Goal: Task Accomplishment & Management: Use online tool/utility

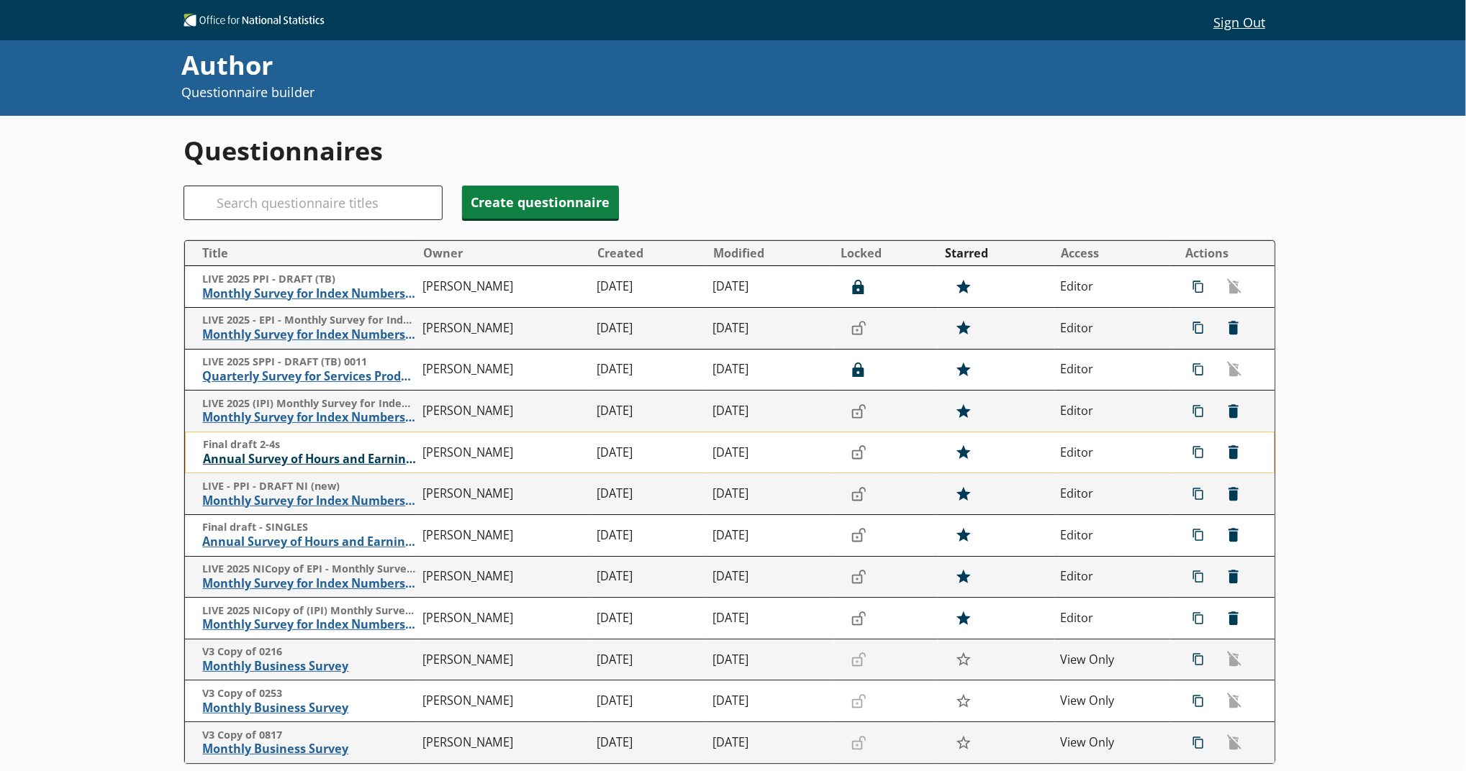
click at [345, 457] on span "Annual Survey of Hours and Earnings ([PERSON_NAME])" at bounding box center [309, 459] width 213 height 15
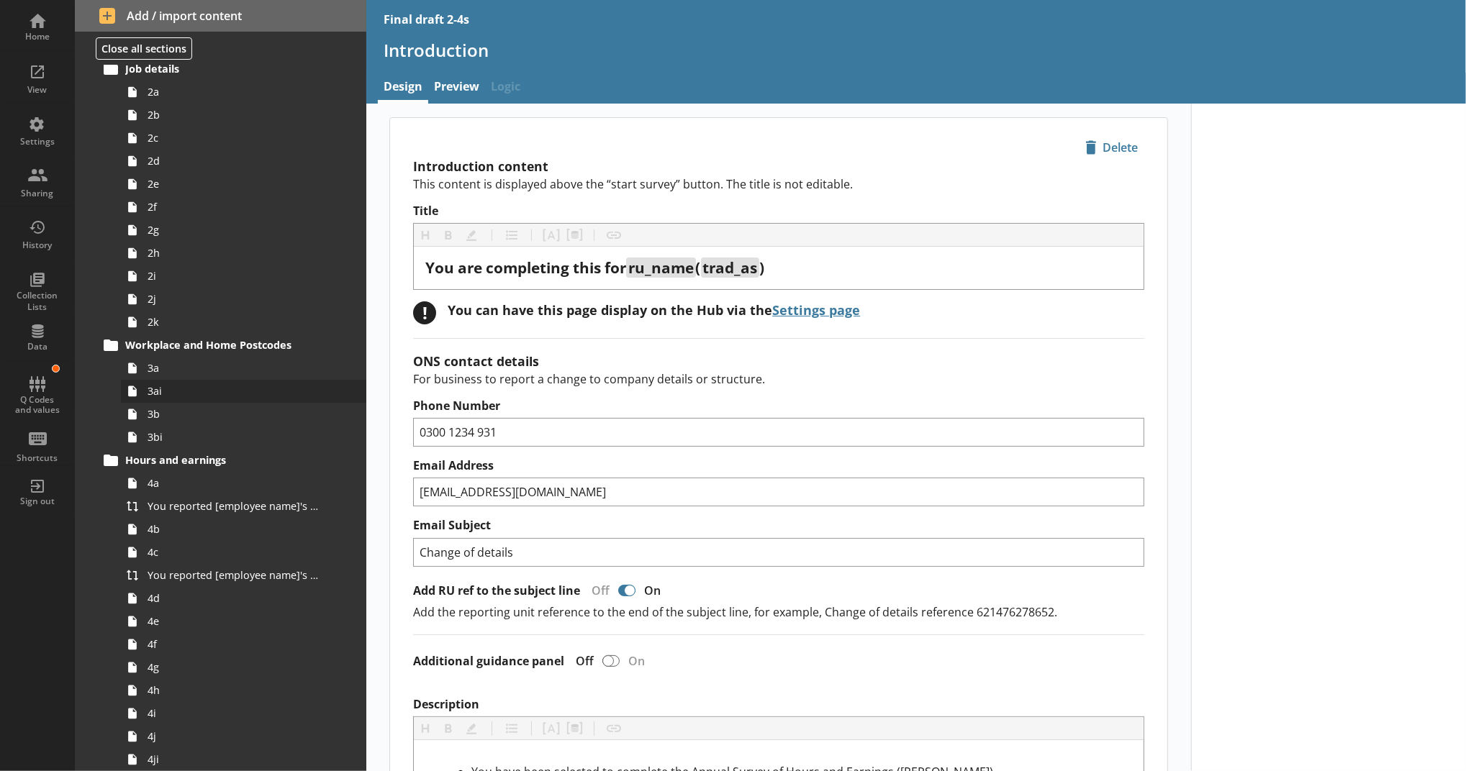
scroll to position [115, 0]
click at [275, 488] on span "4a" at bounding box center [236, 482] width 176 height 14
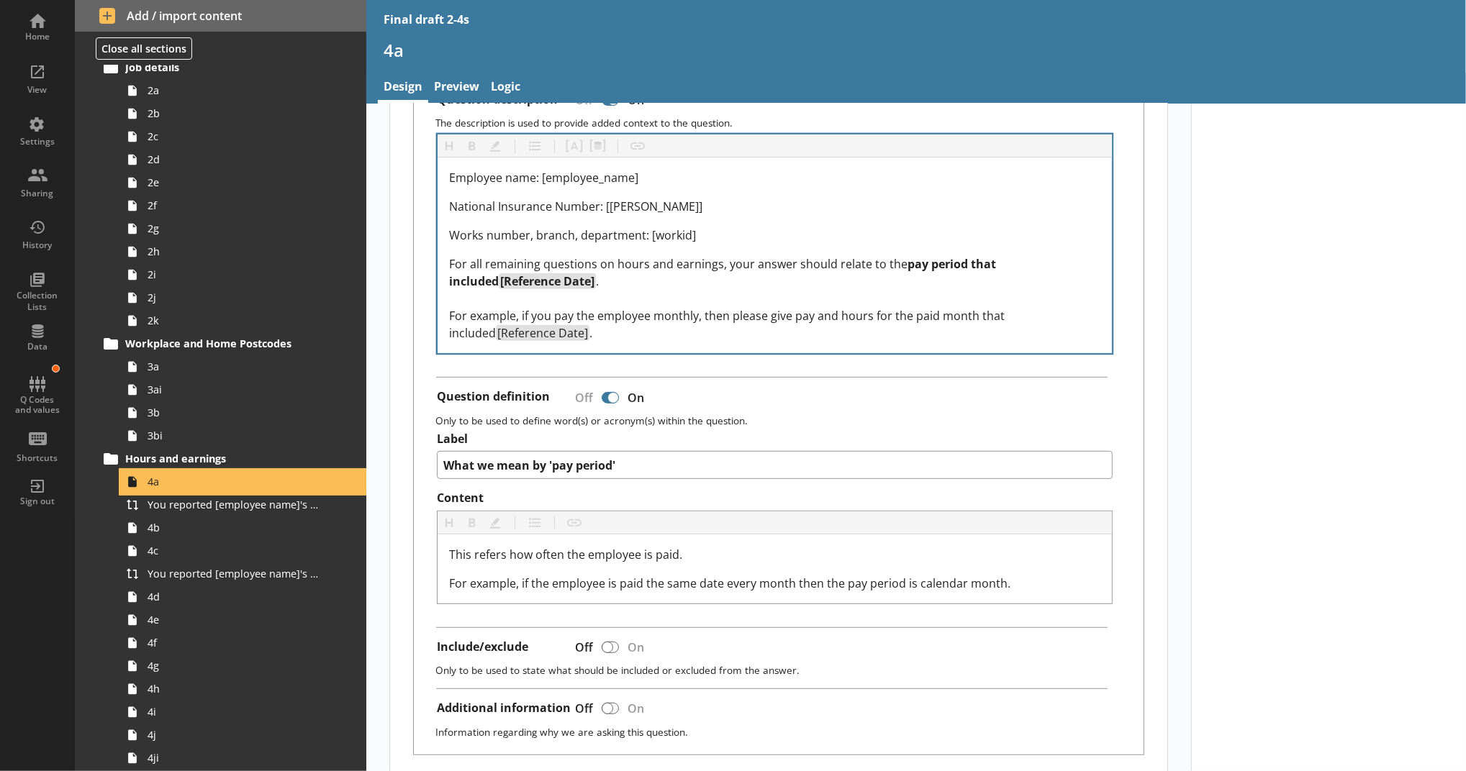
scroll to position [407, 0]
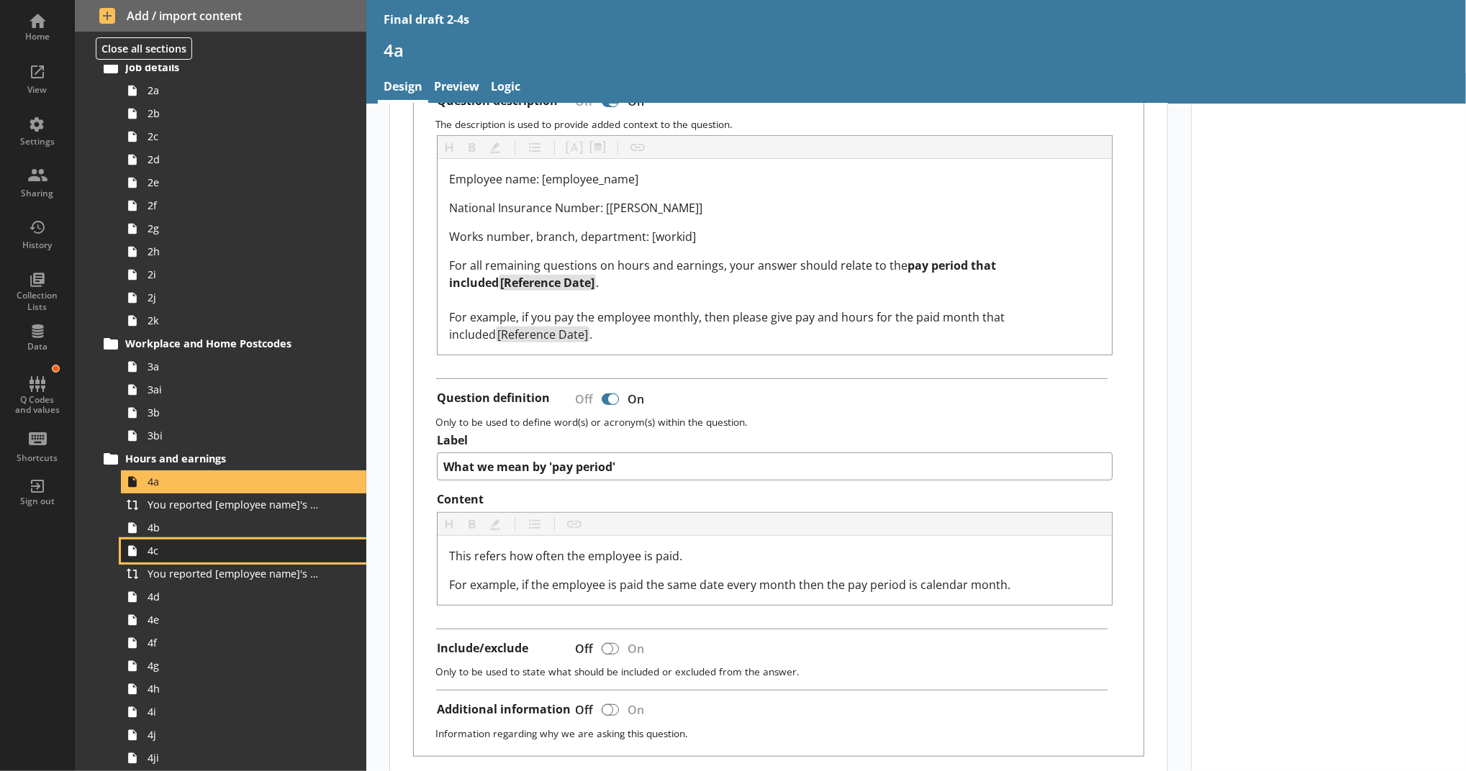
click at [210, 544] on span "4c" at bounding box center [236, 551] width 176 height 14
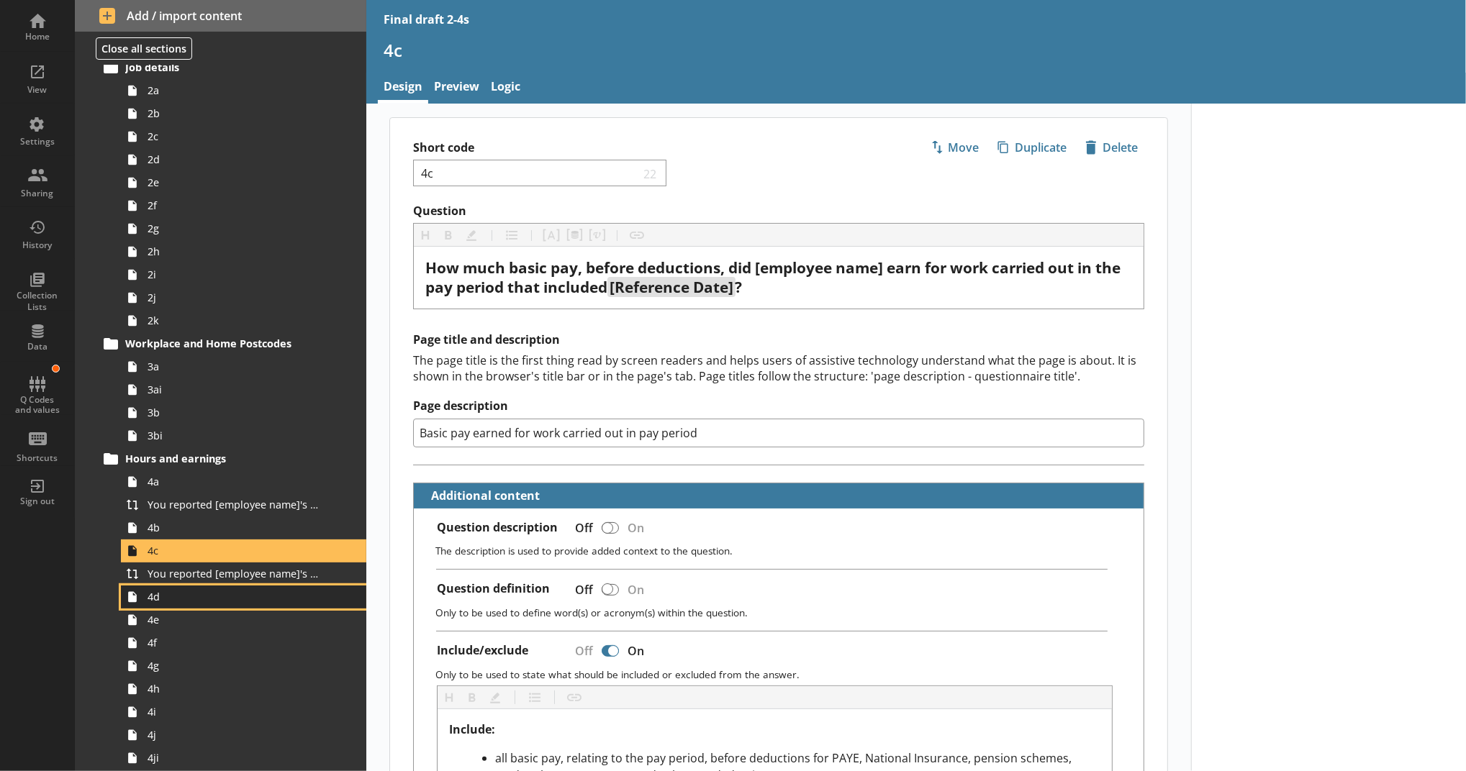
click at [206, 596] on span "4d" at bounding box center [236, 597] width 176 height 14
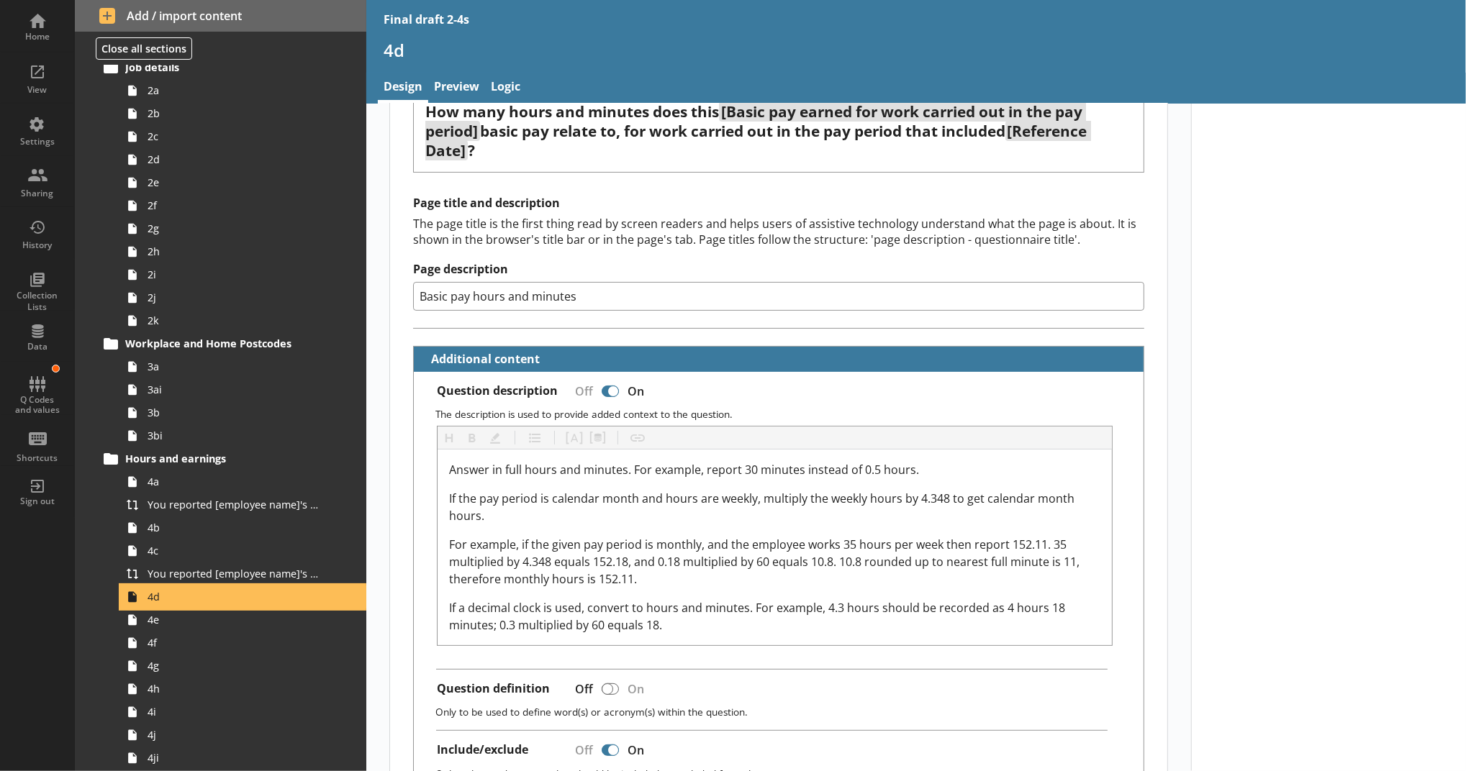
scroll to position [199, 0]
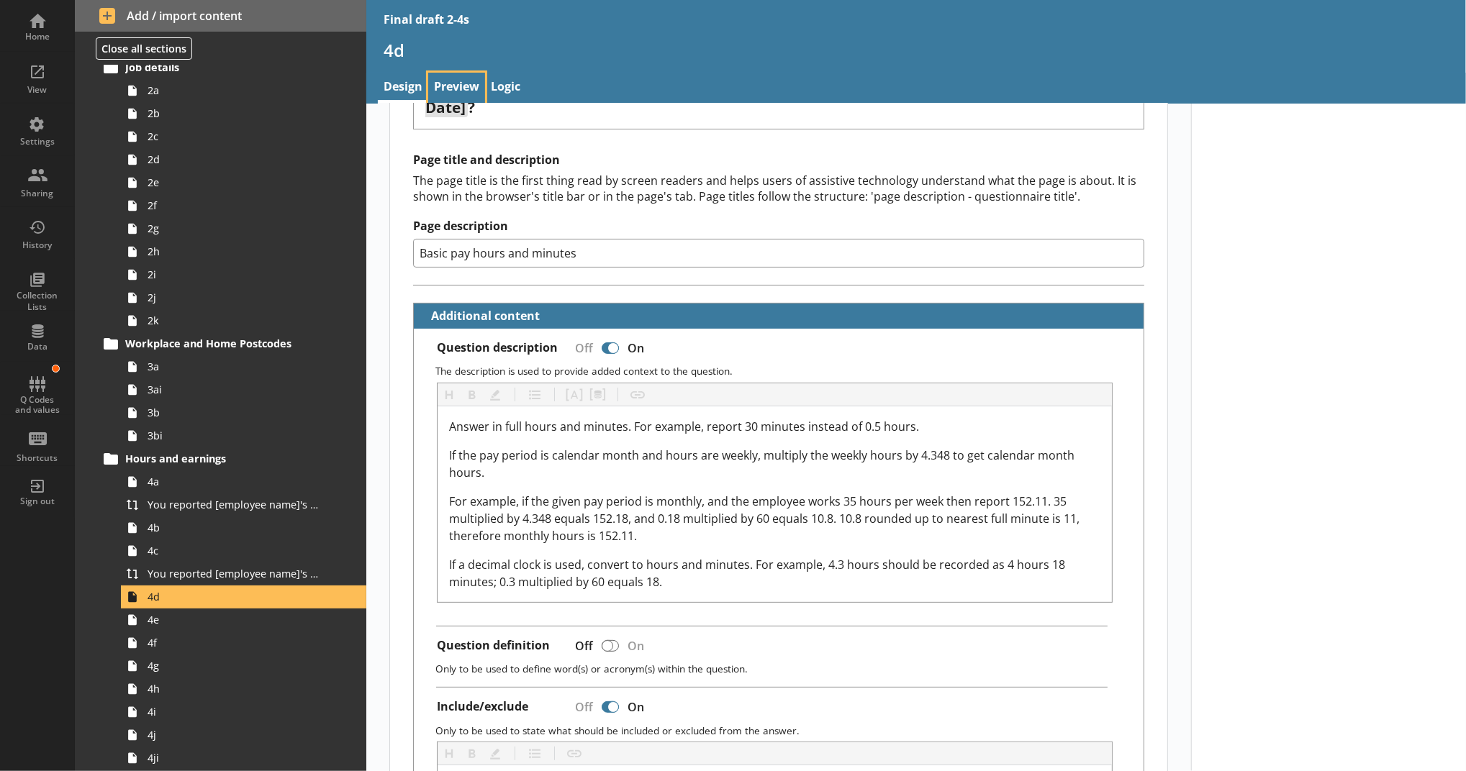
click at [458, 86] on link "Preview" at bounding box center [456, 88] width 57 height 31
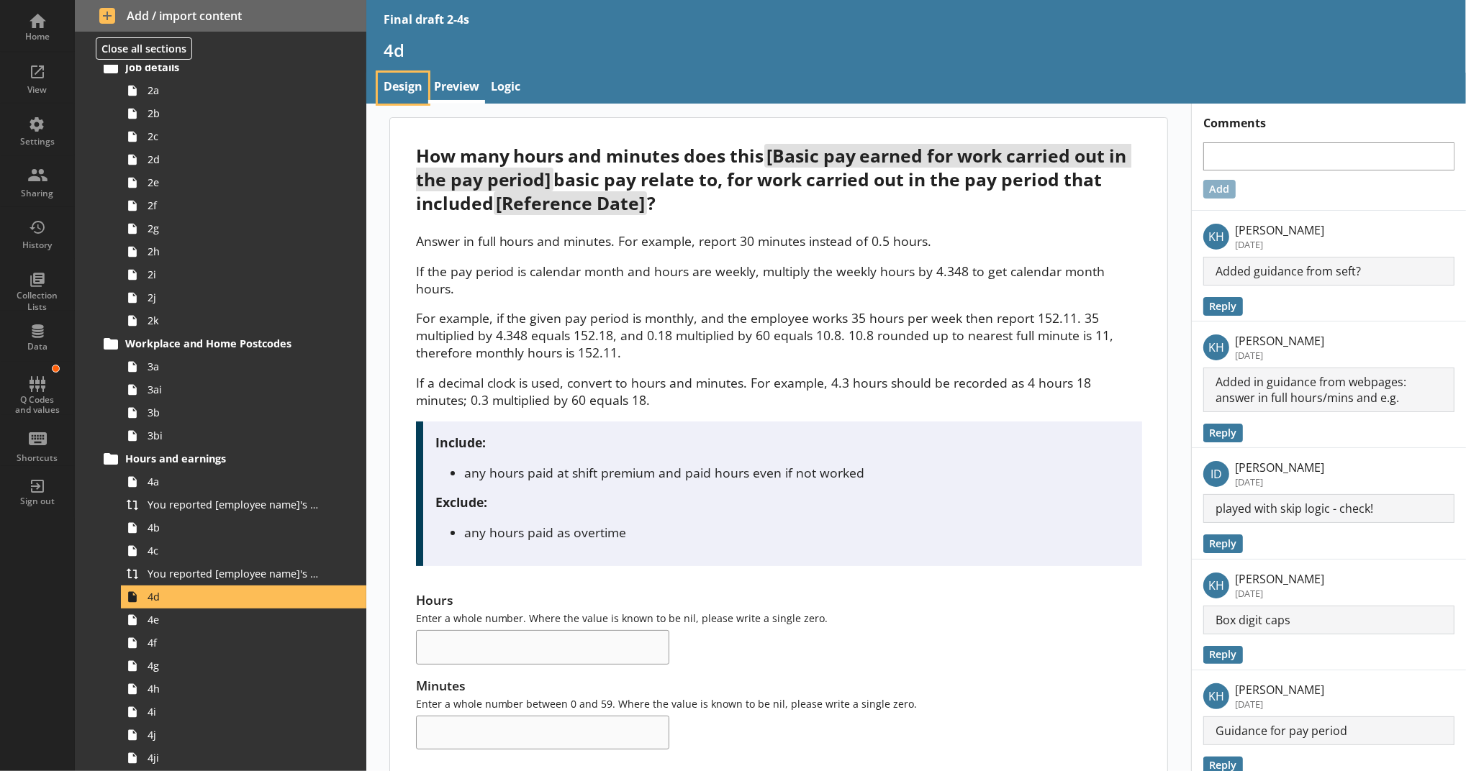
click at [397, 76] on link "Design" at bounding box center [403, 88] width 50 height 31
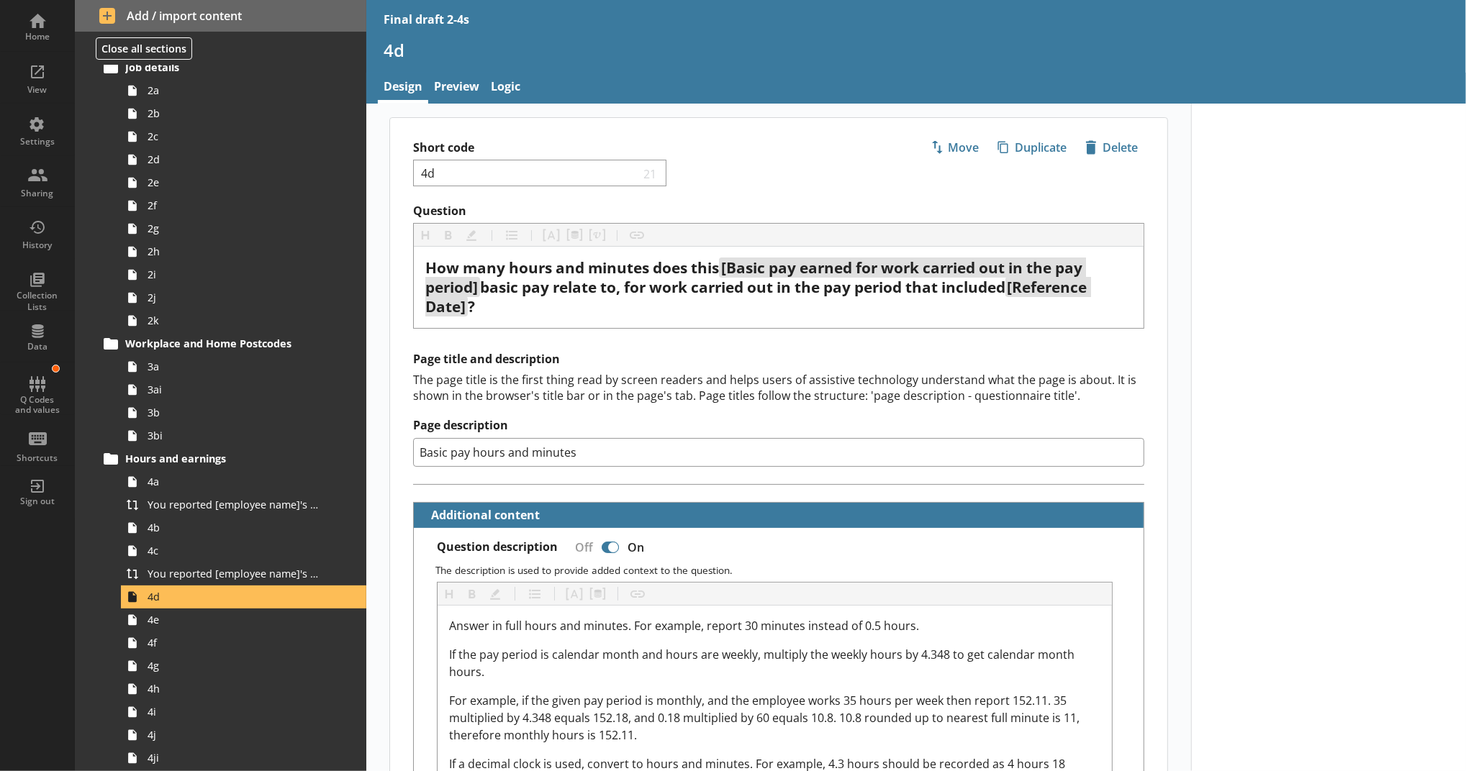
scroll to position [372, 0]
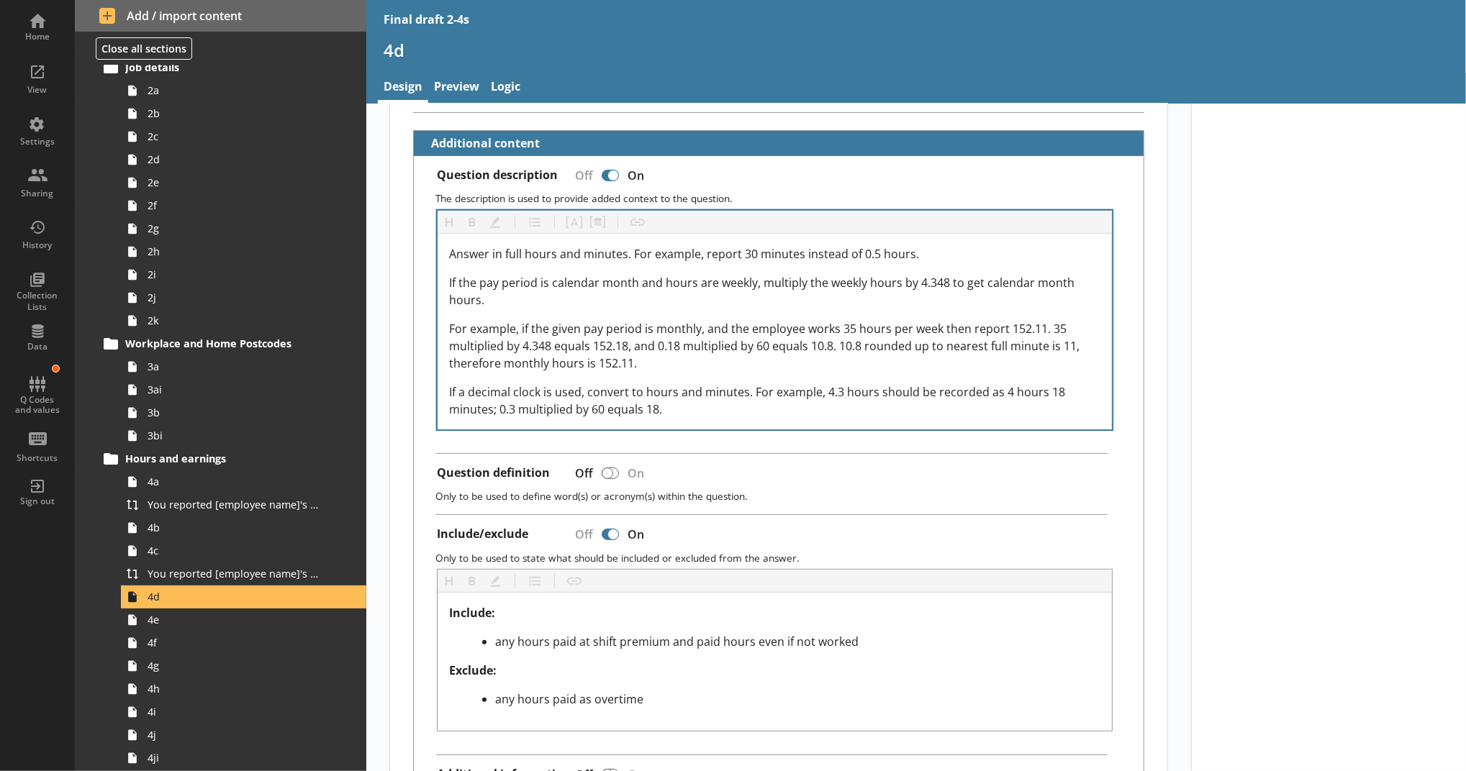
type textarea "x"
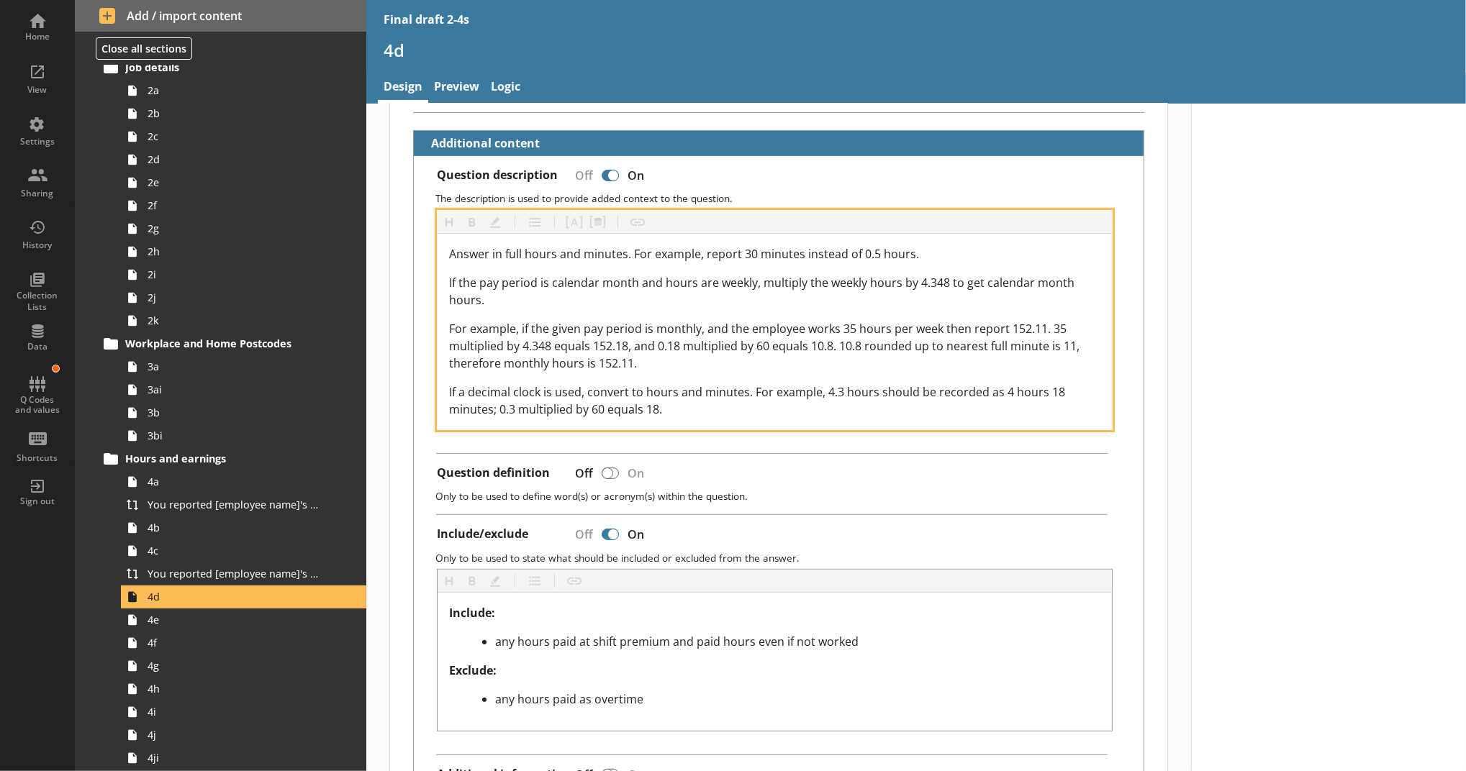
click at [625, 366] on span "For example, if the given pay period is monthly, and the employee works 35 hour…" at bounding box center [765, 346] width 633 height 50
click at [1038, 321] on span "For example, if the given pay period is monthly, and the employee works 35 hour…" at bounding box center [765, 346] width 633 height 50
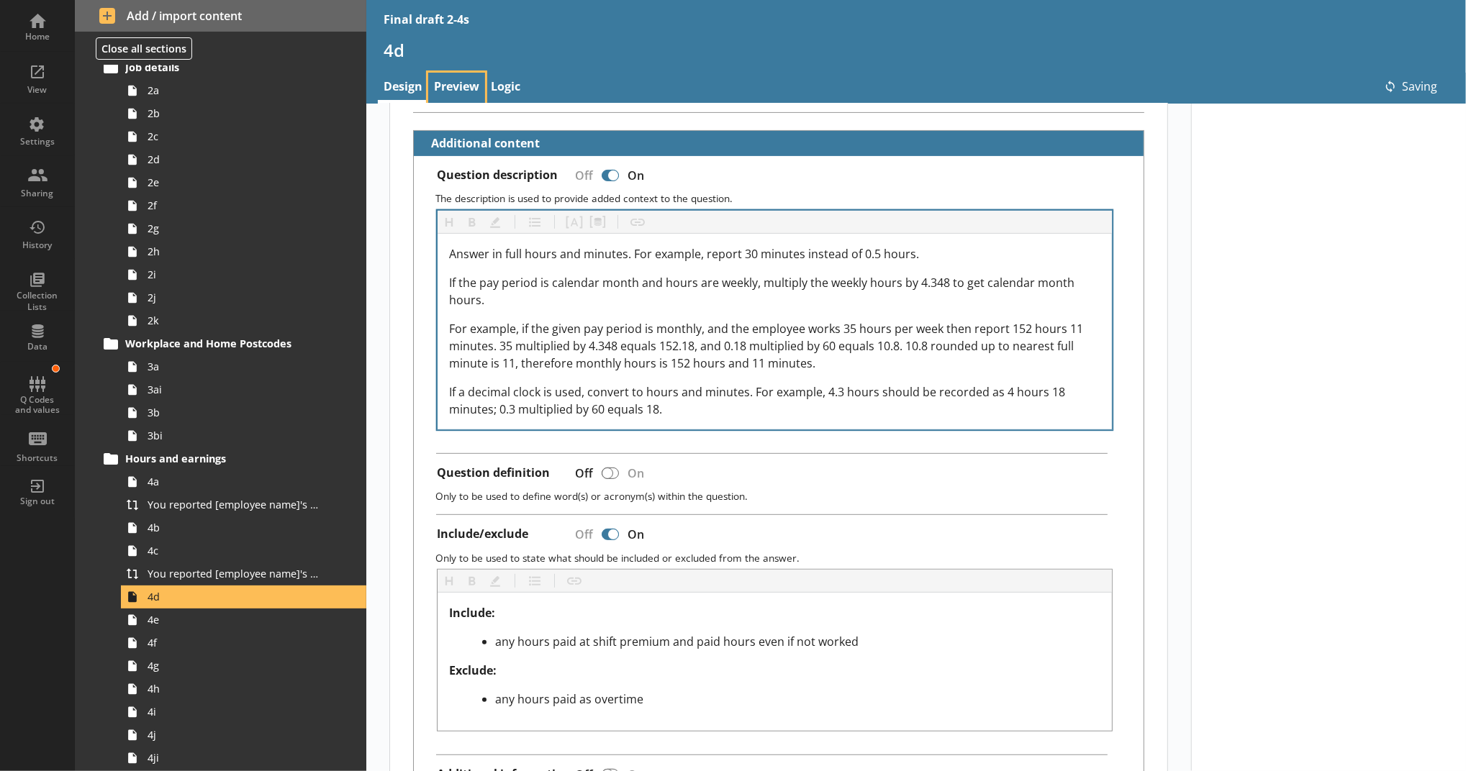
click at [465, 89] on link "Preview" at bounding box center [456, 88] width 57 height 31
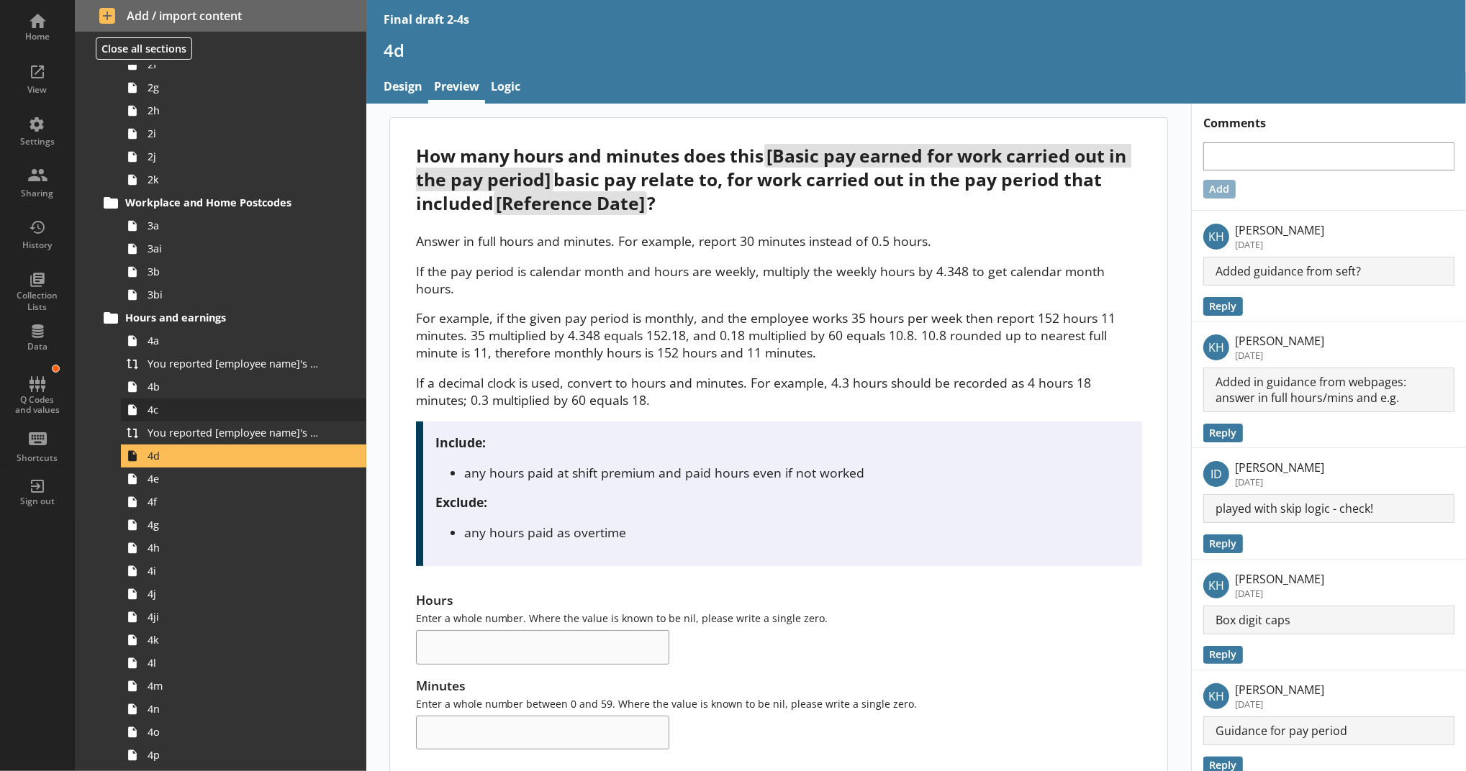
scroll to position [257, 0]
click at [211, 479] on span "4e" at bounding box center [236, 478] width 176 height 14
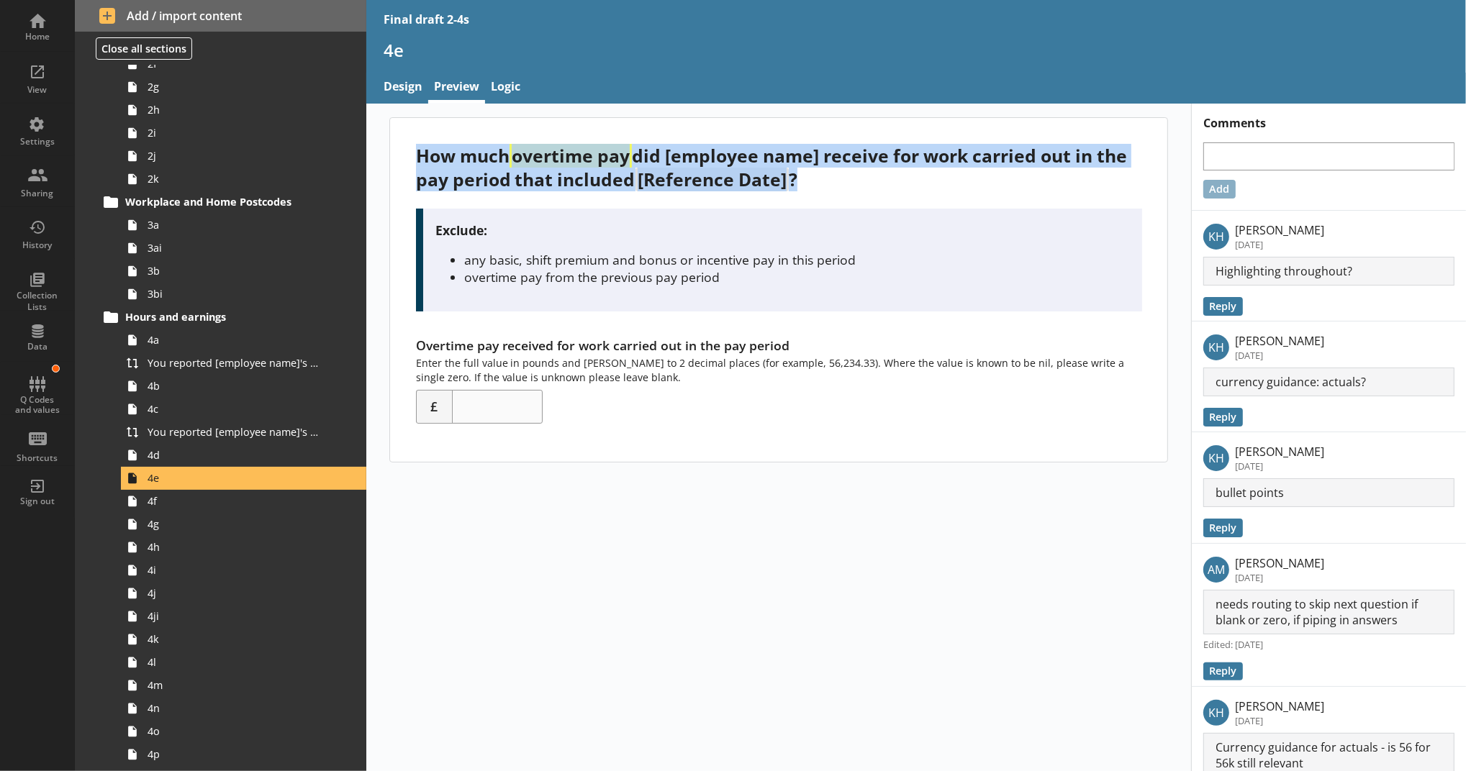
drag, startPoint x: 820, startPoint y: 176, endPoint x: 415, endPoint y: 157, distance: 406.3
click at [416, 157] on div "How much overtime pay did [employee name] receive for work carried out in the p…" at bounding box center [779, 167] width 726 height 47
copy div "How much overtime pay did [employee name] receive for work carried out in the p…"
click at [258, 491] on link "4f" at bounding box center [243, 501] width 245 height 23
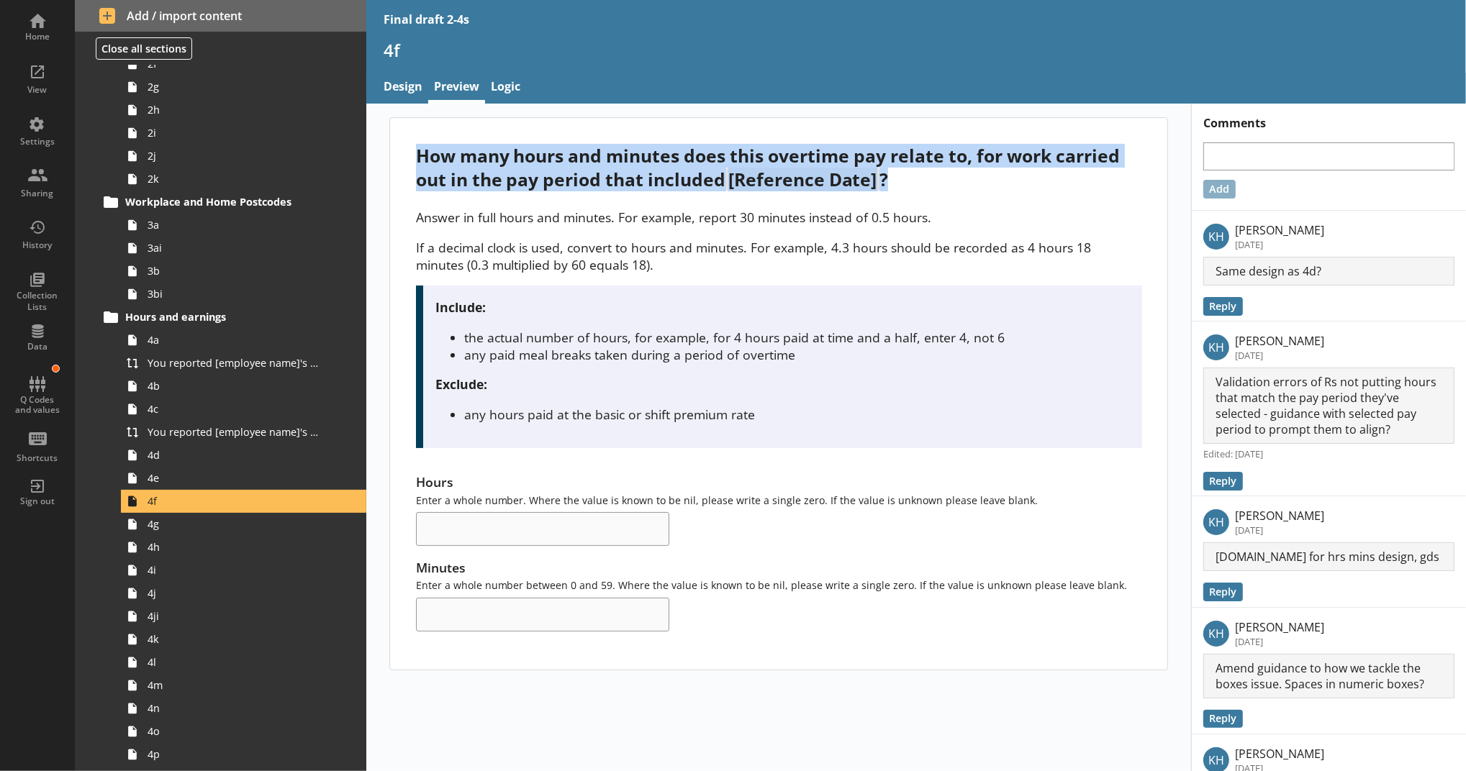
drag, startPoint x: 409, startPoint y: 155, endPoint x: 907, endPoint y: 173, distance: 498.3
click at [907, 173] on div "How many hours and minutes does this overtime pay relate to, for work carried o…" at bounding box center [779, 167] width 726 height 47
copy div "How many hours and minutes does this overtime pay relate to, for work carried o…"
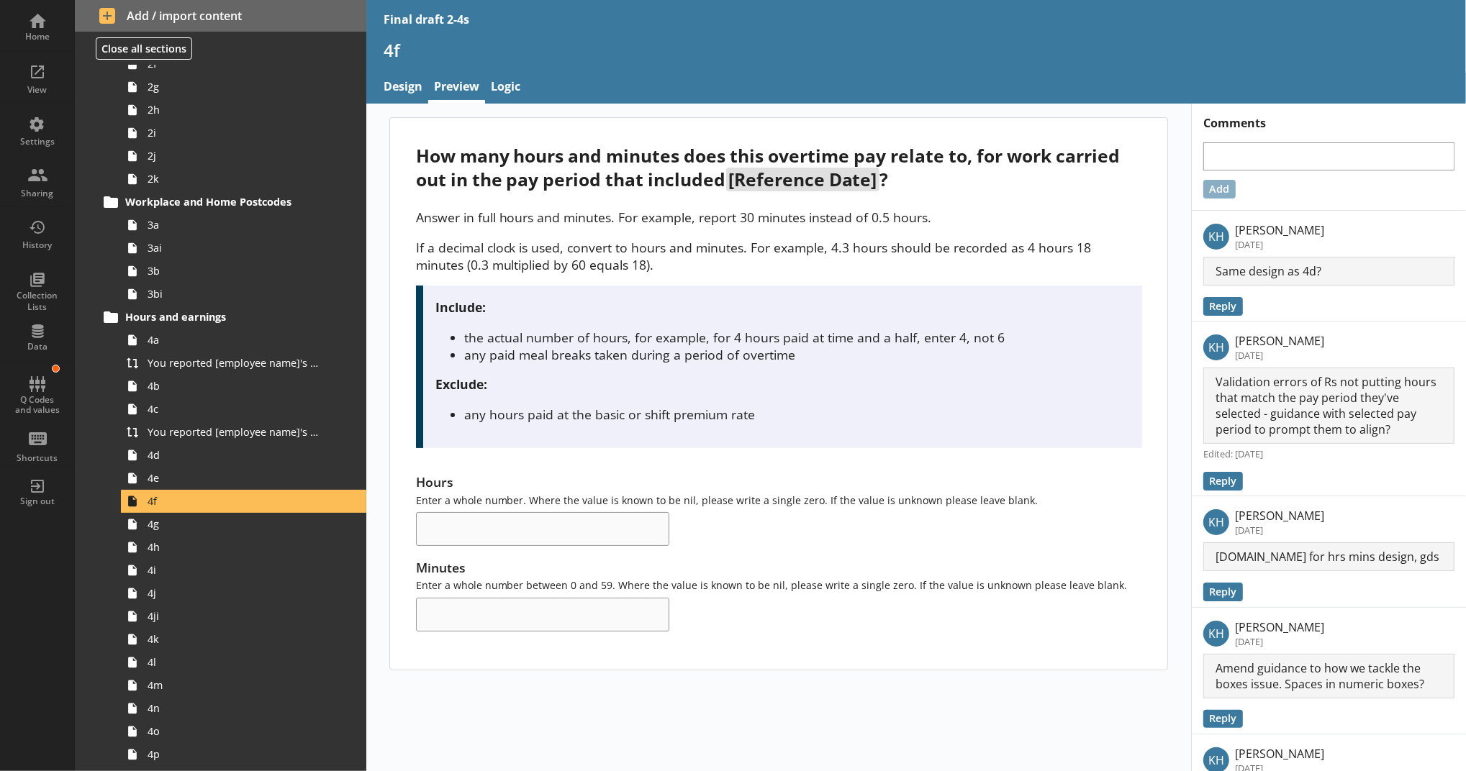
click at [768, 694] on div "How many hours and minutes does this overtime pay relate to, for work carried o…" at bounding box center [778, 480] width 825 height 753
click at [212, 389] on span "4b" at bounding box center [236, 386] width 176 height 14
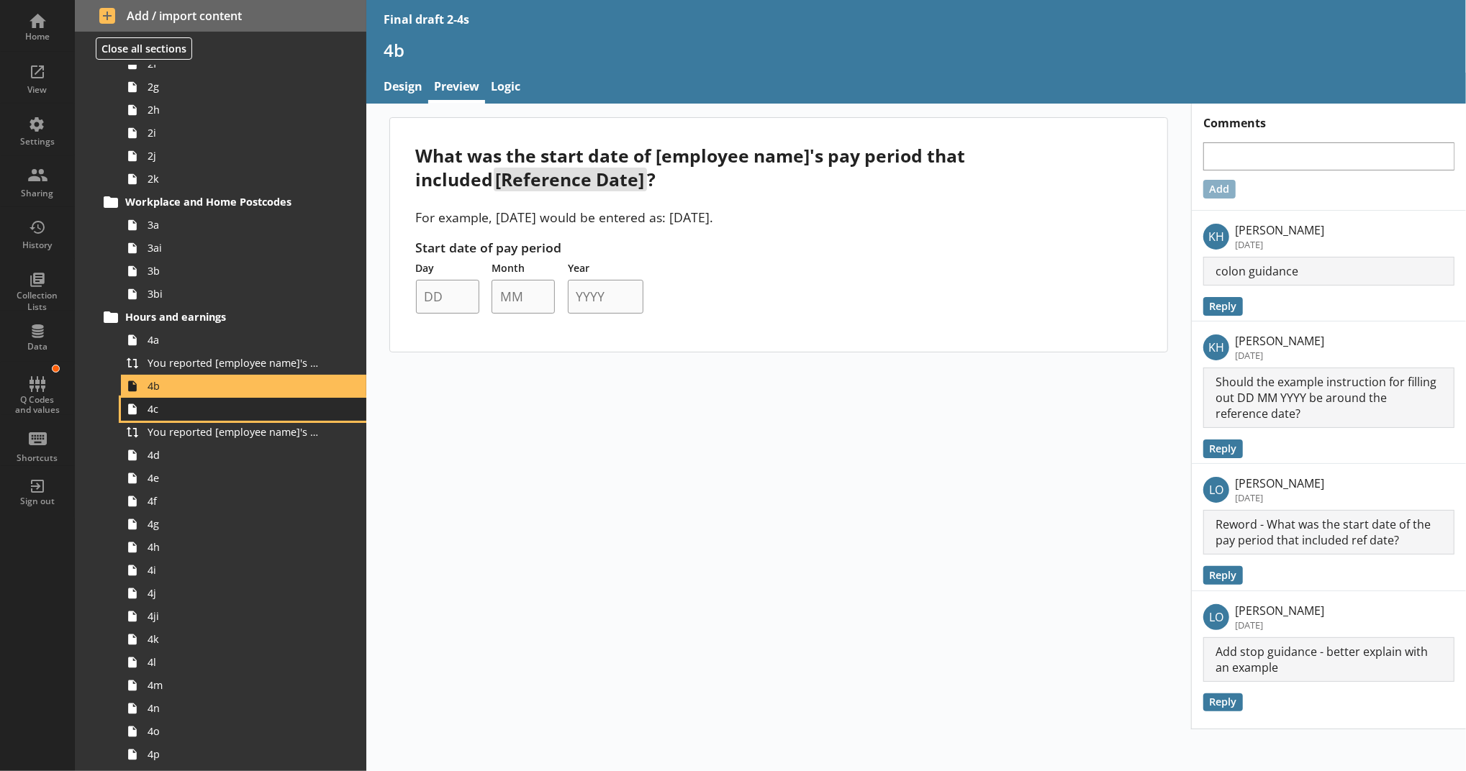
click at [194, 407] on span "4c" at bounding box center [236, 409] width 176 height 14
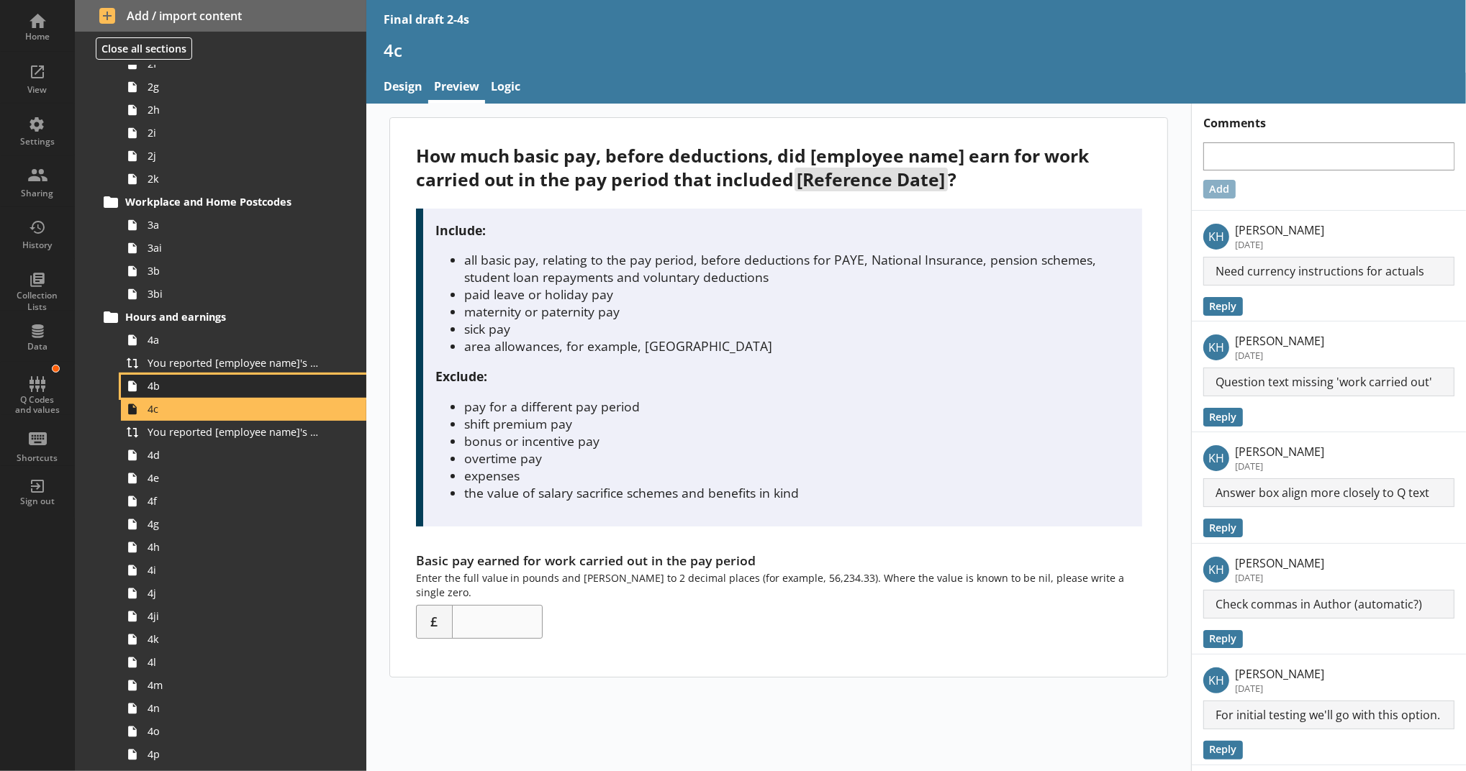
click at [202, 384] on span "4b" at bounding box center [236, 386] width 176 height 14
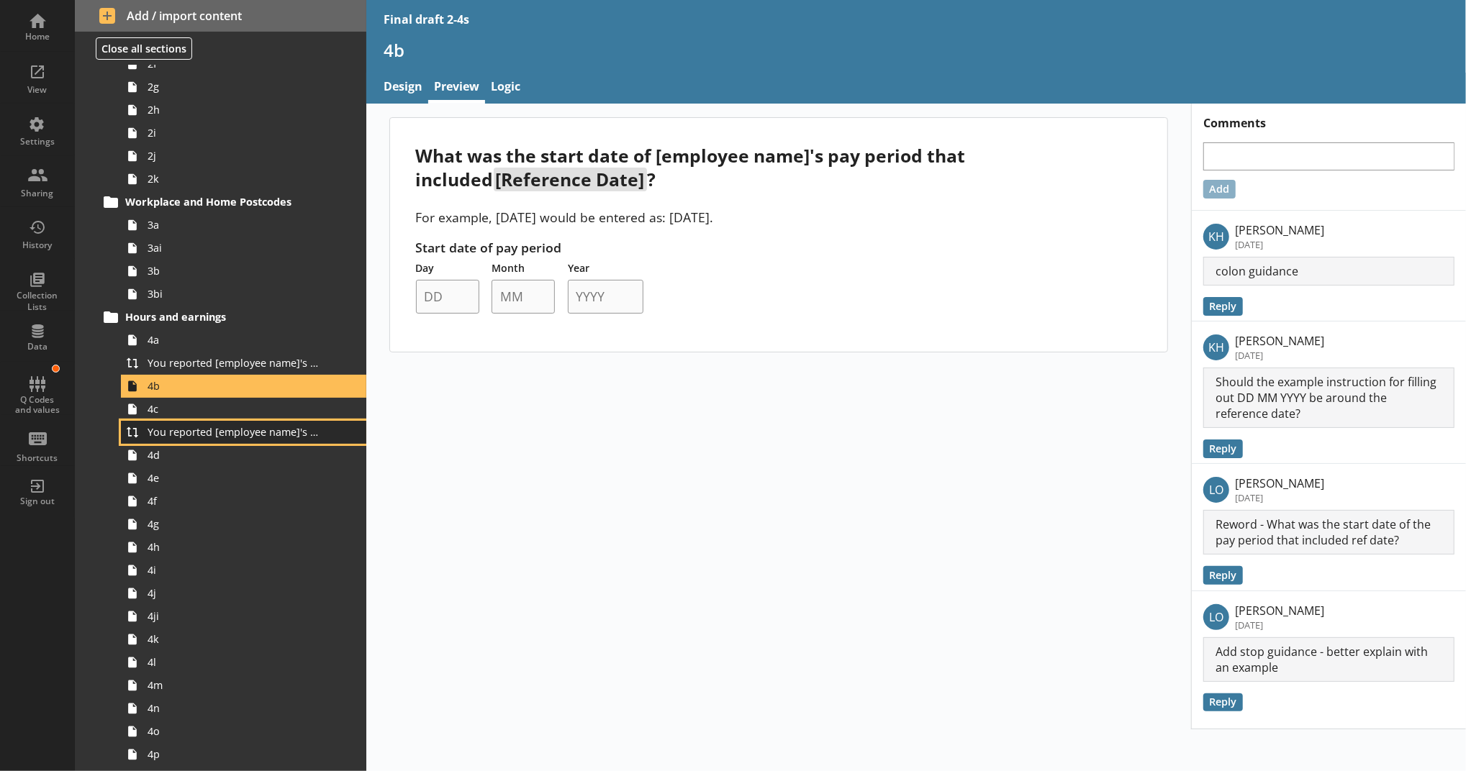
click at [187, 440] on link "You reported [employee name]'s basic pay earned for work carried out in the pay…" at bounding box center [243, 432] width 245 height 23
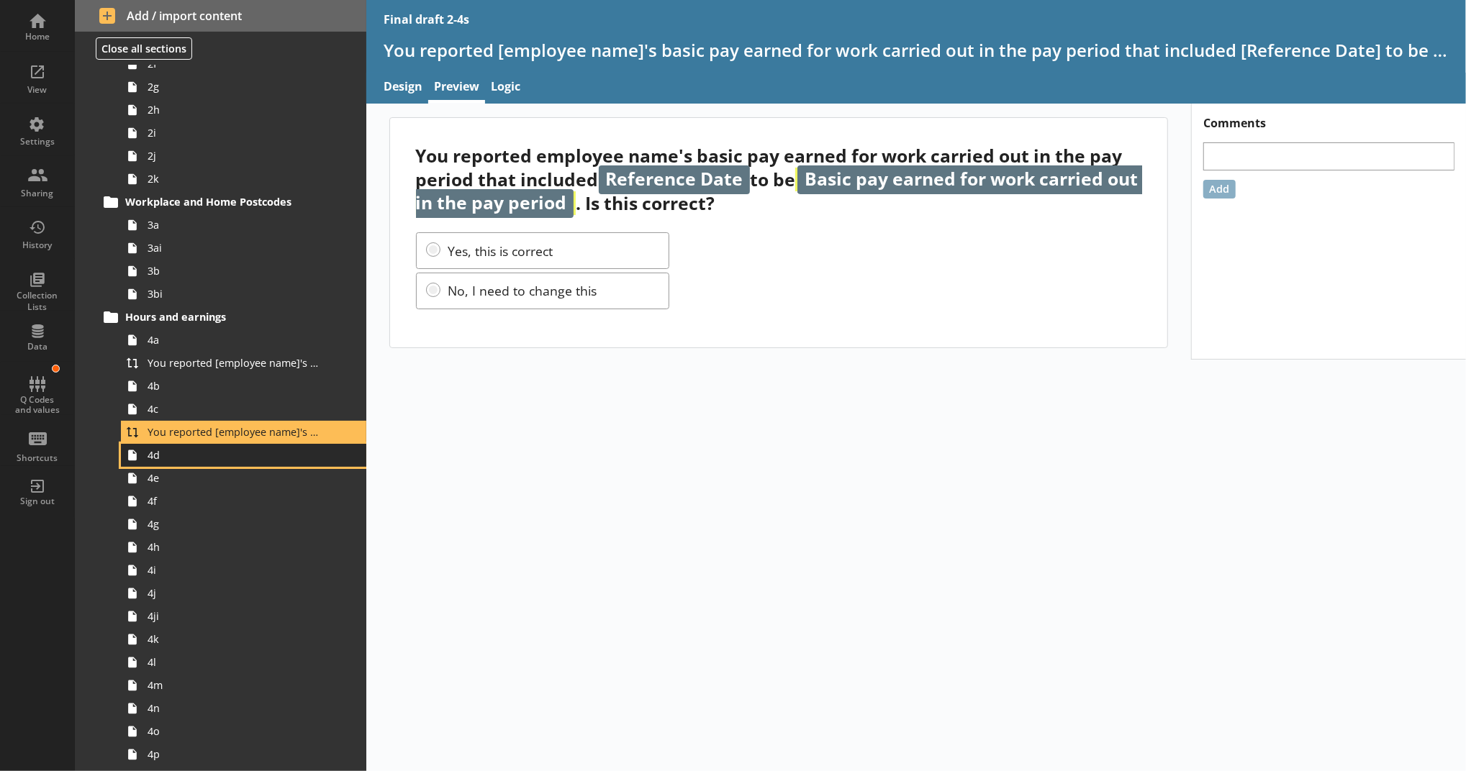
click at [183, 459] on span "4d" at bounding box center [236, 455] width 176 height 14
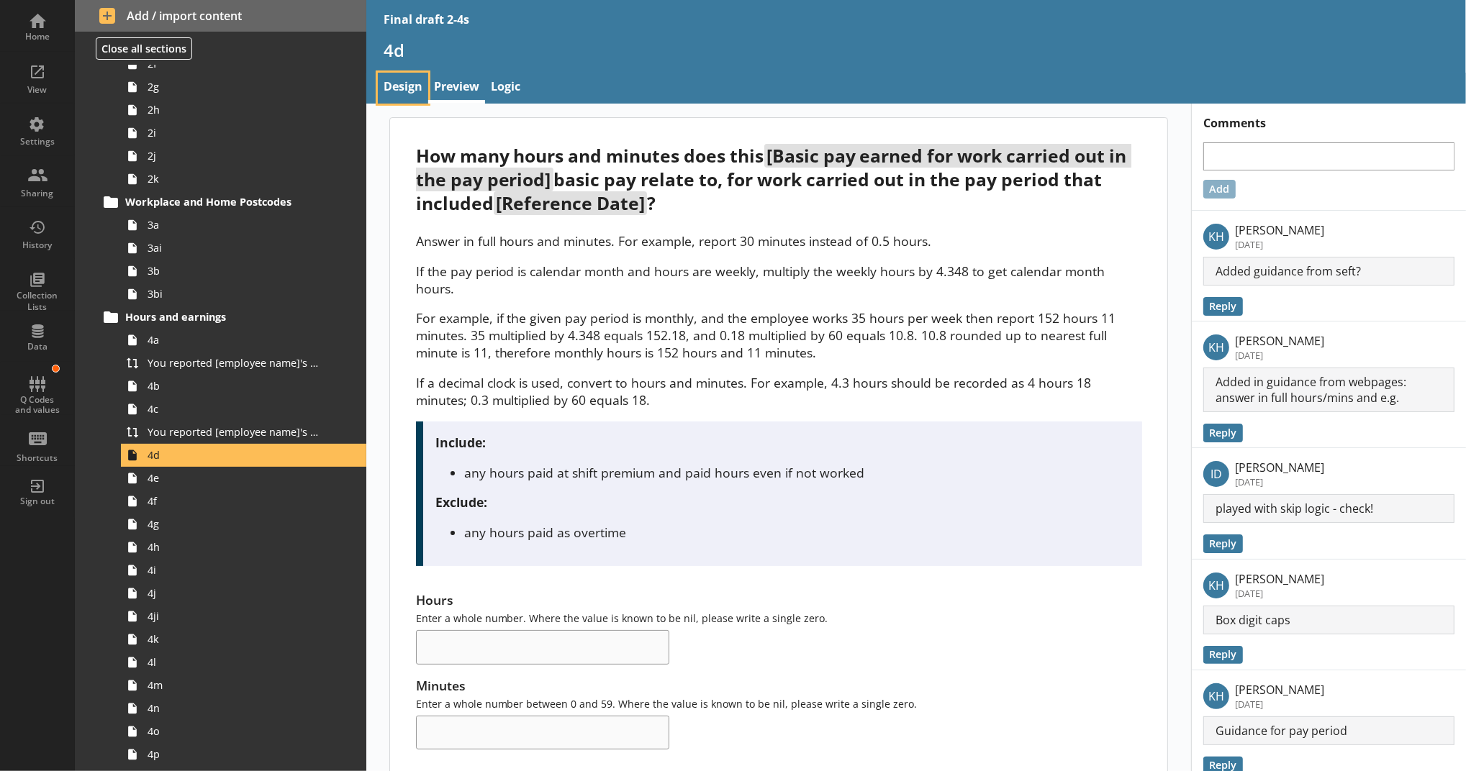
click at [395, 92] on link "Design" at bounding box center [403, 88] width 50 height 31
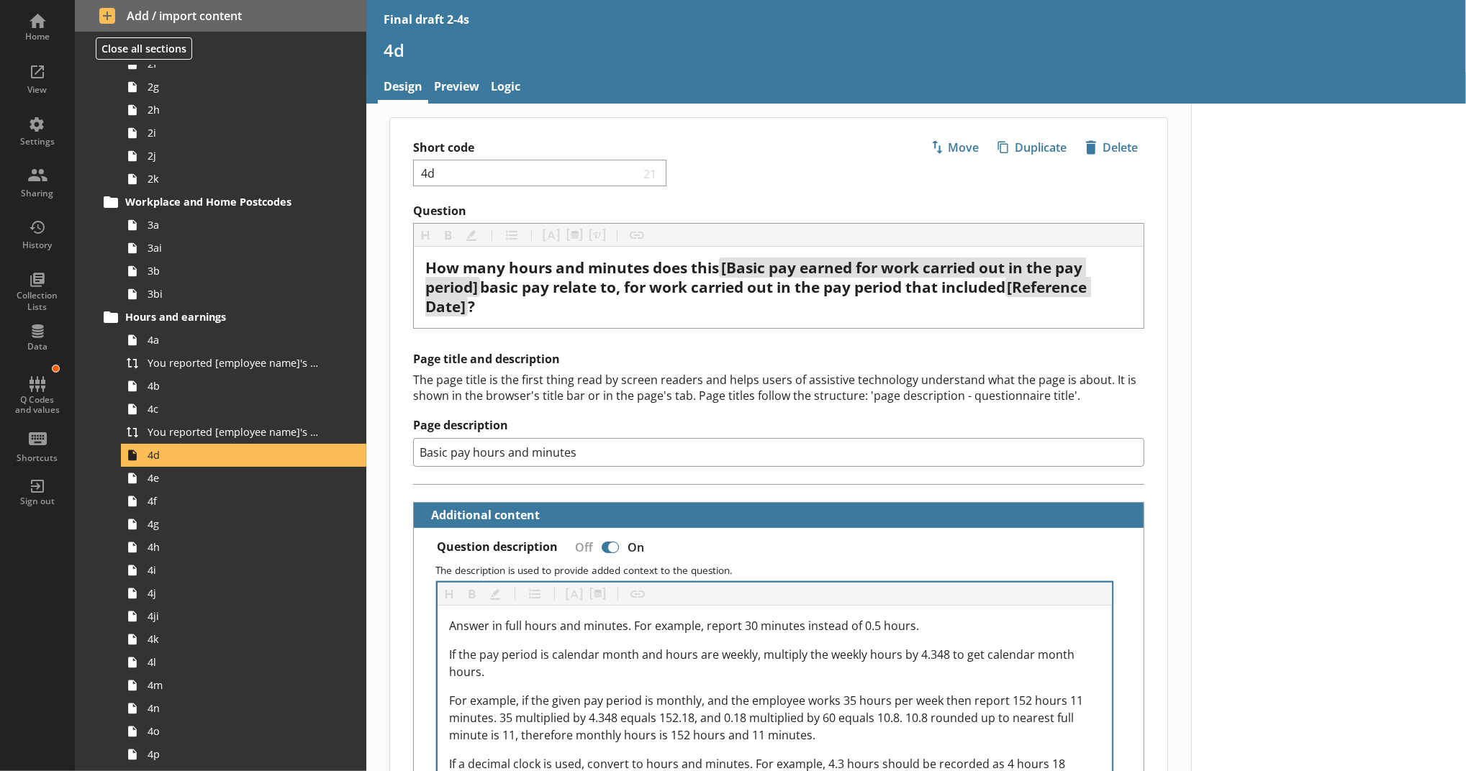
type textarea "x"
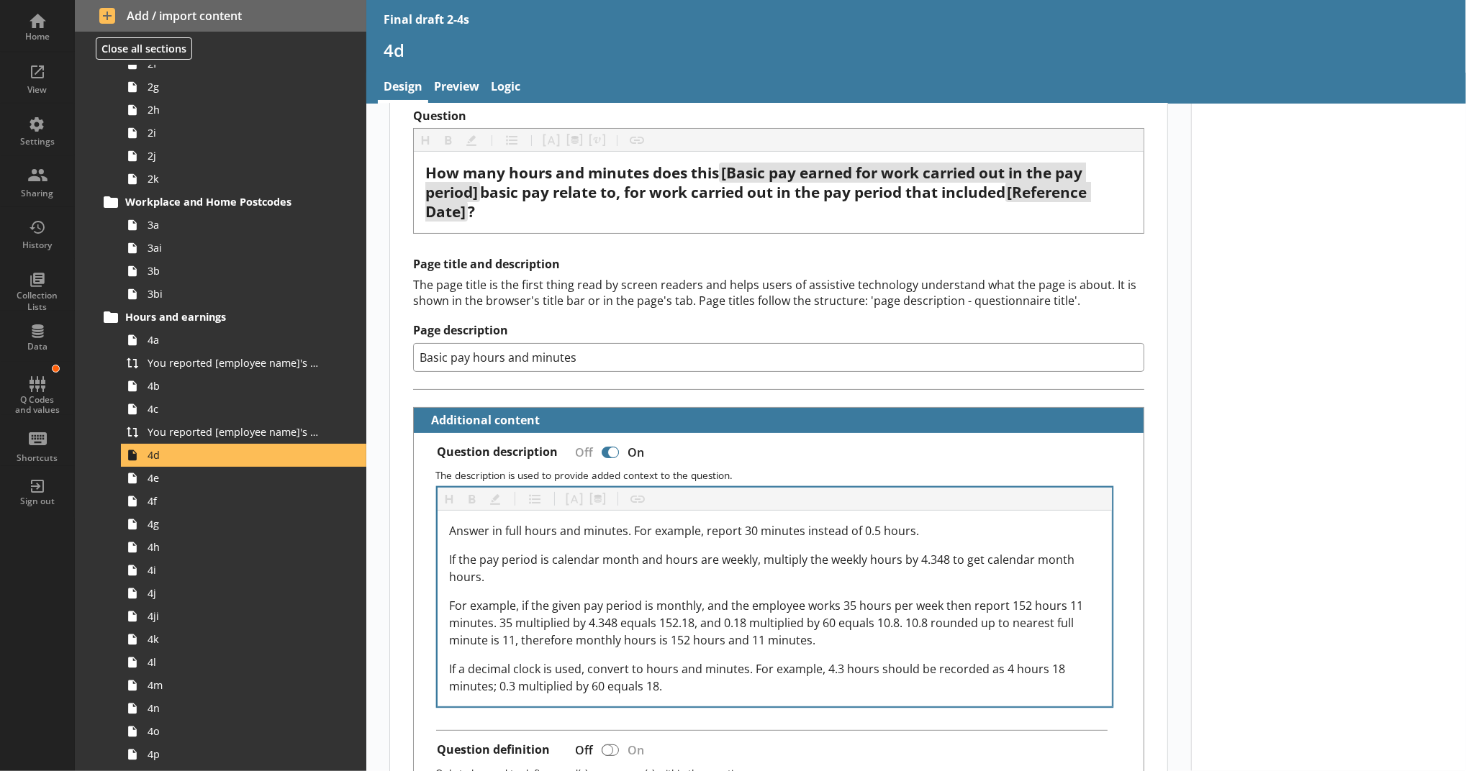
scroll to position [96, 0]
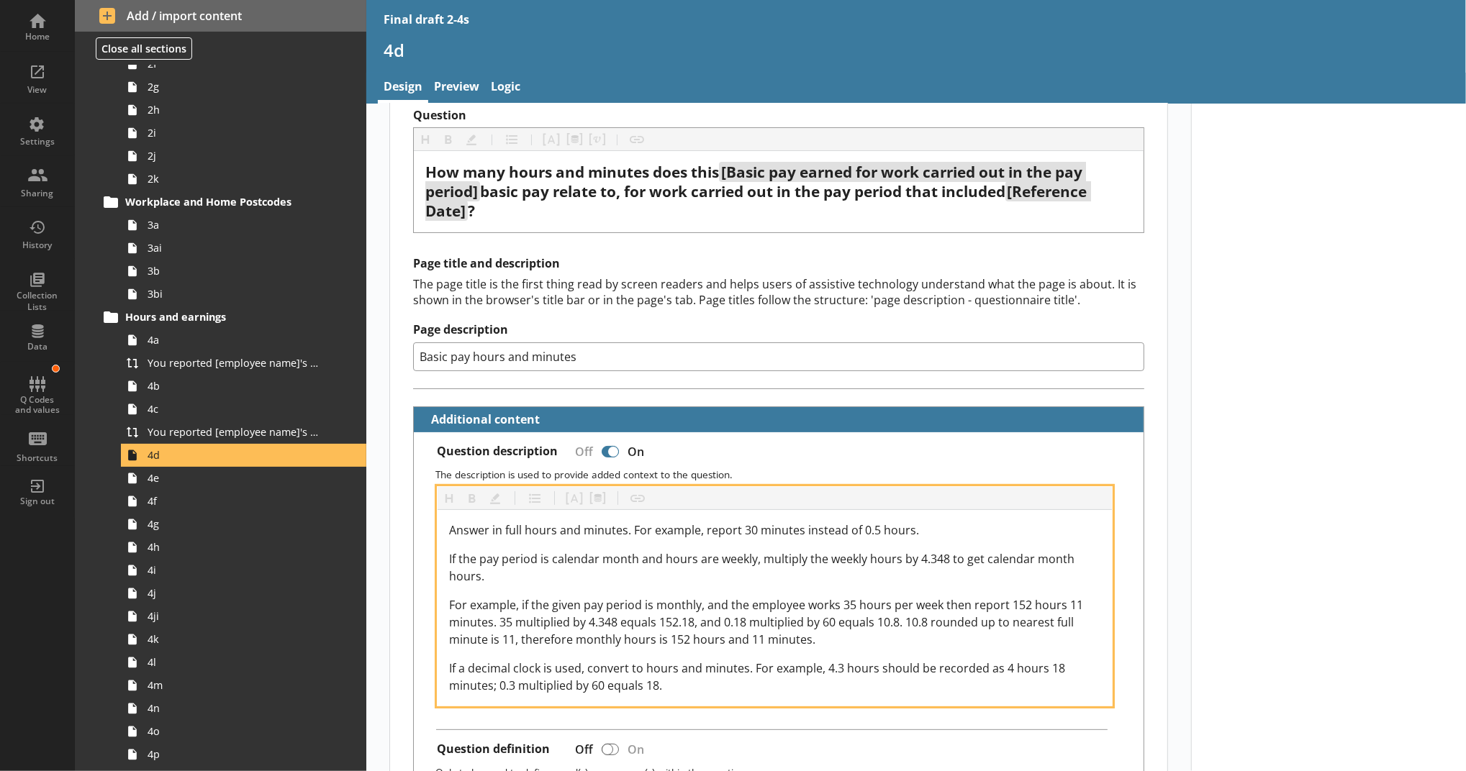
click at [1057, 597] on span "For example, if the given pay period is monthly, and the employee works 35 hour…" at bounding box center [767, 622] width 637 height 50
drag, startPoint x: 732, startPoint y: 640, endPoint x: 620, endPoint y: 635, distance: 112.4
click at [620, 635] on span "For example, if the given pay period is monthly, and the employee works 35 hour…" at bounding box center [765, 622] width 633 height 50
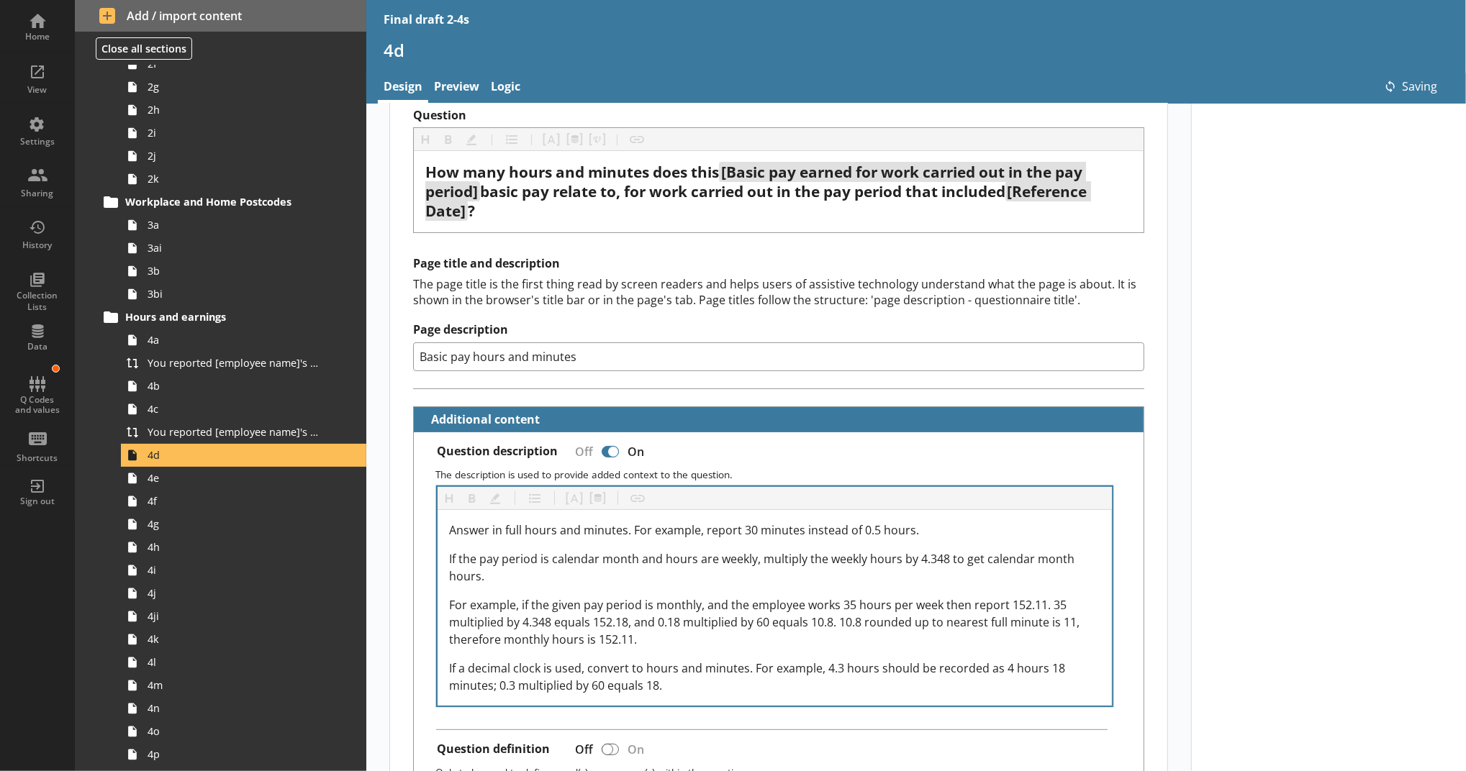
click at [1113, 571] on div "Heading Heading Bold Bold Highlight Highlight List List Pipe answer Pipe answer…" at bounding box center [778, 596] width 707 height 220
type textarea "x"
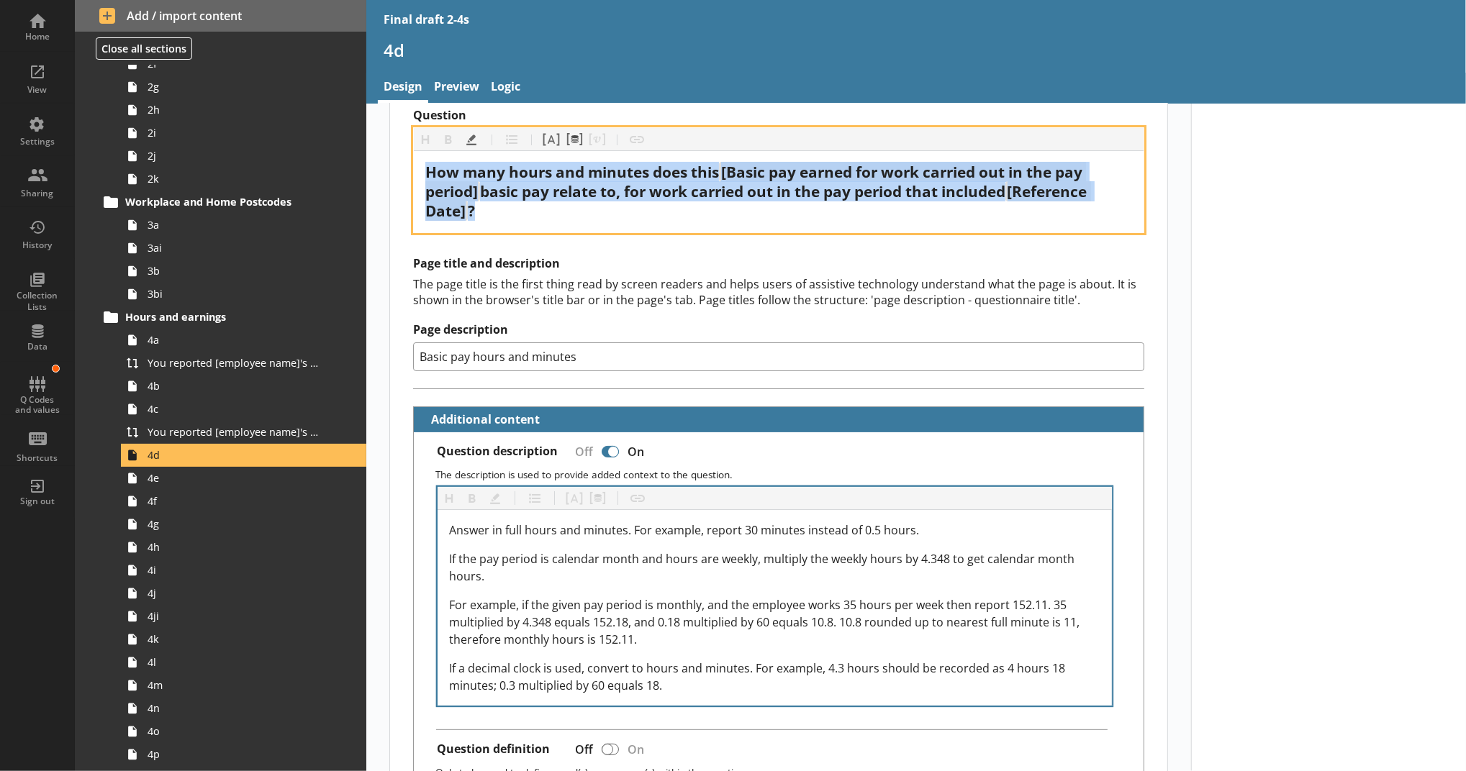
drag, startPoint x: 548, startPoint y: 214, endPoint x: 386, endPoint y: 154, distance: 171.9
click at [390, 154] on div "Question Heading Heading Bold Bold Highlight Highlight List List Pipe answer Pi…" at bounding box center [778, 170] width 777 height 125
copy div "How many hours and minutes does this [Basic pay earned for work carried out in …"
